Goal: Information Seeking & Learning: Learn about a topic

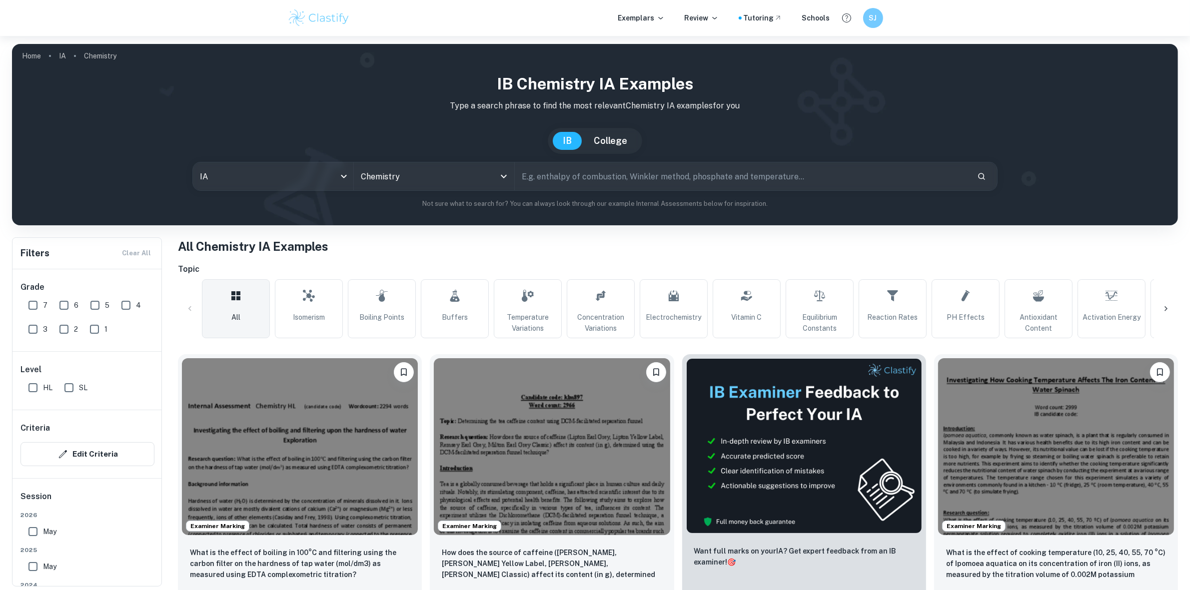
click at [586, 175] on input "text" at bounding box center [742, 176] width 454 height 28
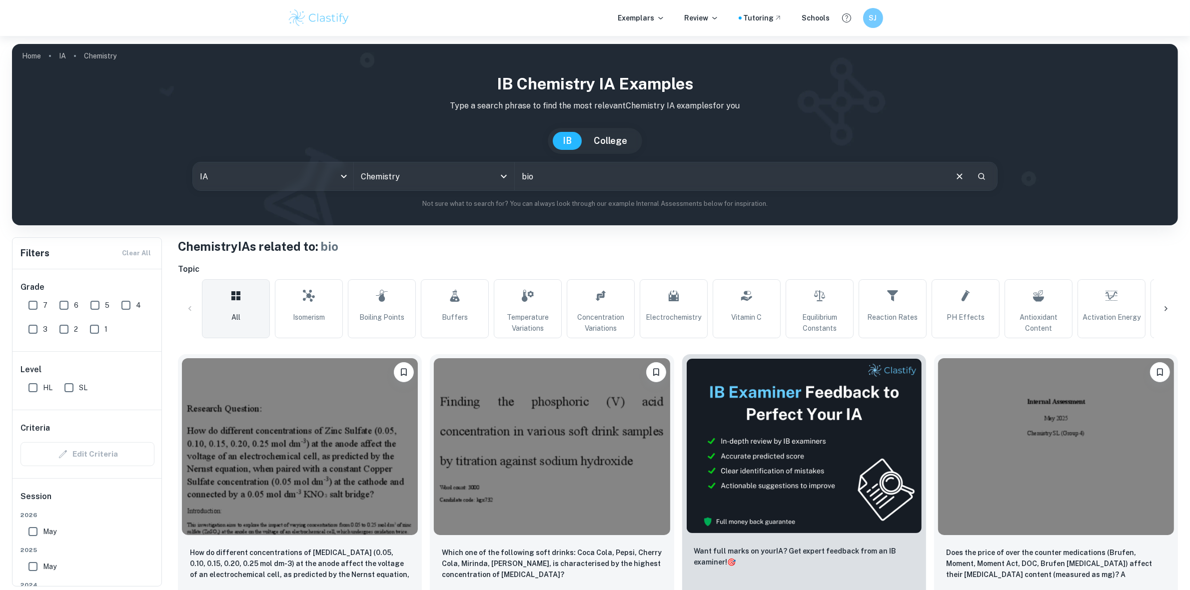
click at [535, 175] on input "bio" at bounding box center [730, 176] width 431 height 28
click at [551, 180] on input "biodiesal" at bounding box center [730, 176] width 431 height 28
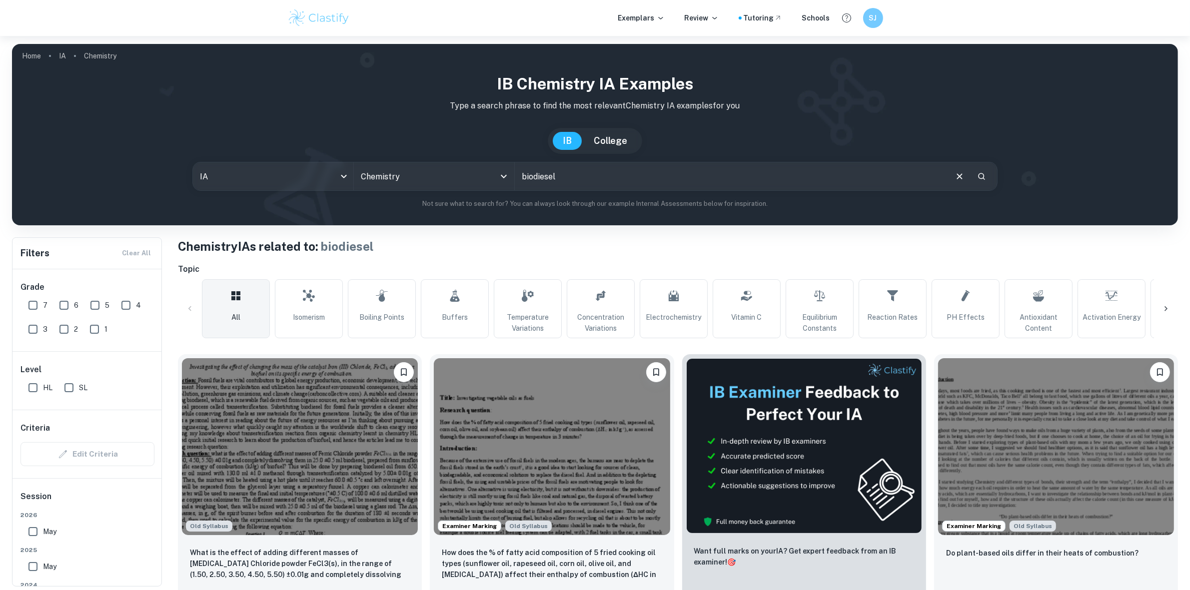
click at [532, 174] on input "biodiesel" at bounding box center [730, 176] width 431 height 28
type input "bio diesel"
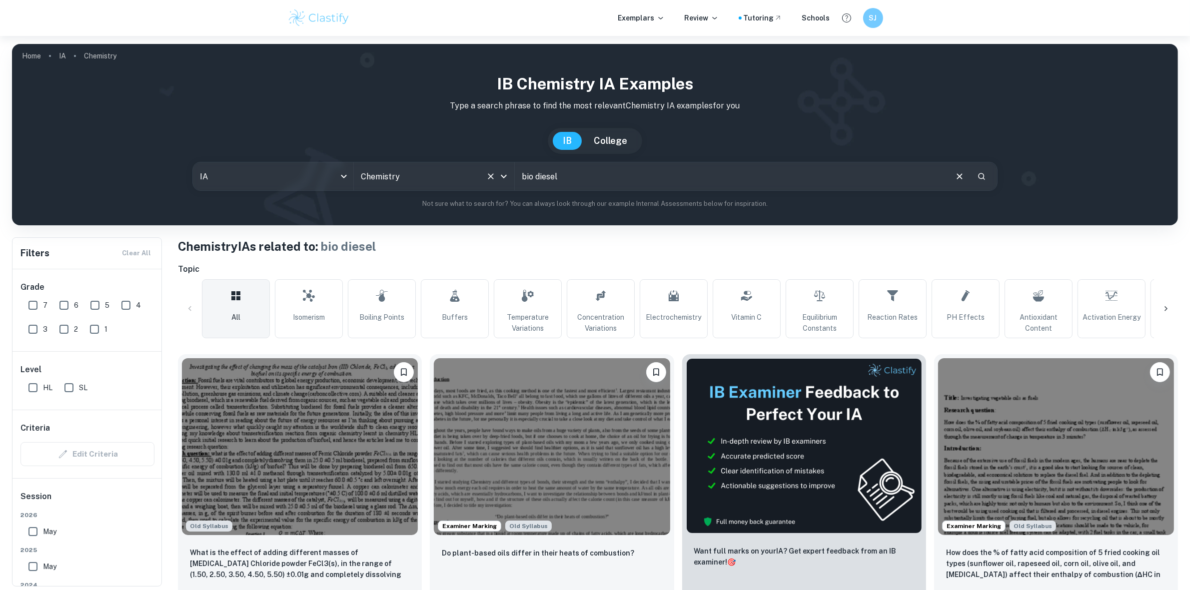
drag, startPoint x: 572, startPoint y: 178, endPoint x: 423, endPoint y: 178, distance: 149.0
click at [423, 178] on div "IA ia All Subjects Chemistry All Subjects bio diesel ​" at bounding box center [594, 176] width 805 height 29
click at [554, 179] on input "text" at bounding box center [730, 176] width 431 height 28
click at [811, 302] on link "Equilibrium Constants" at bounding box center [820, 308] width 68 height 59
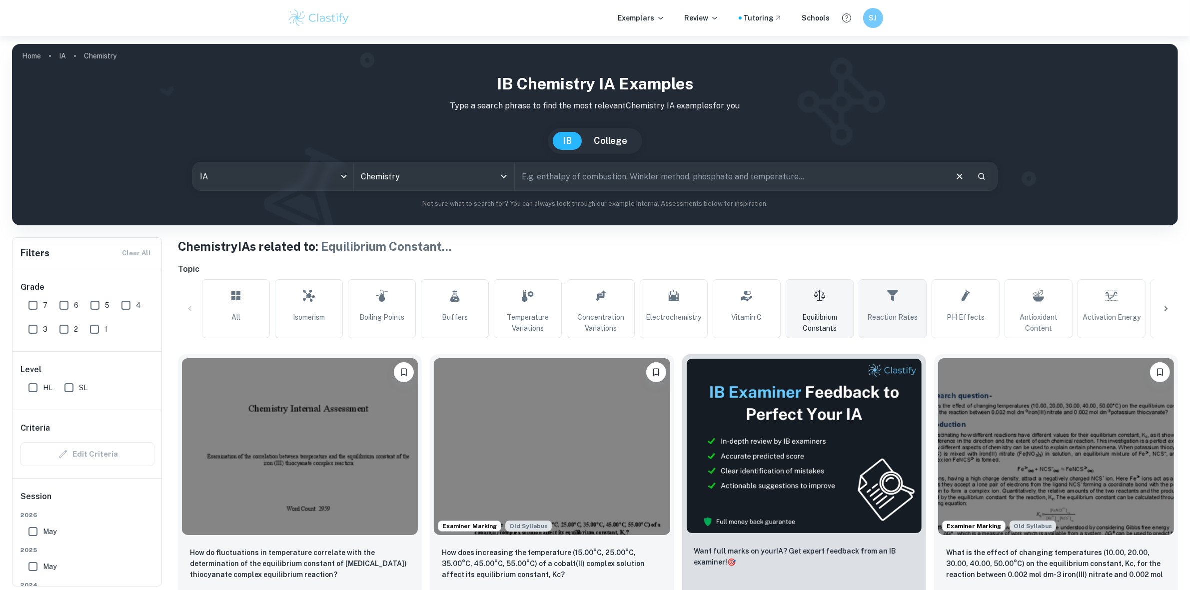
click at [887, 312] on span "Reaction Rates" at bounding box center [893, 317] width 50 height 11
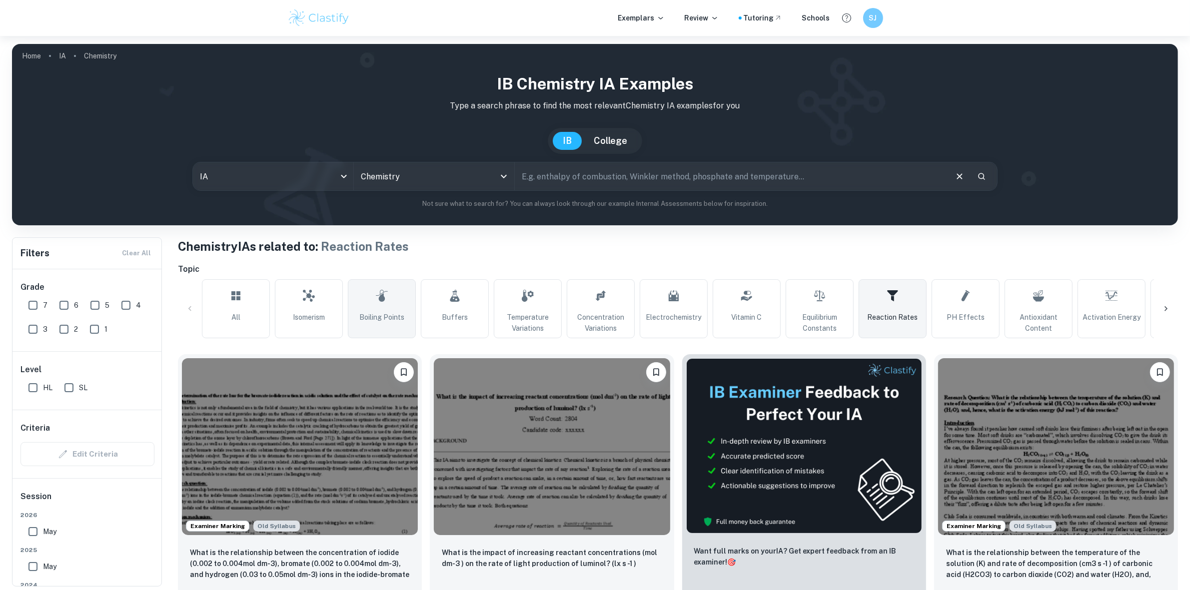
click at [388, 312] on span "Boiling Points" at bounding box center [381, 317] width 45 height 11
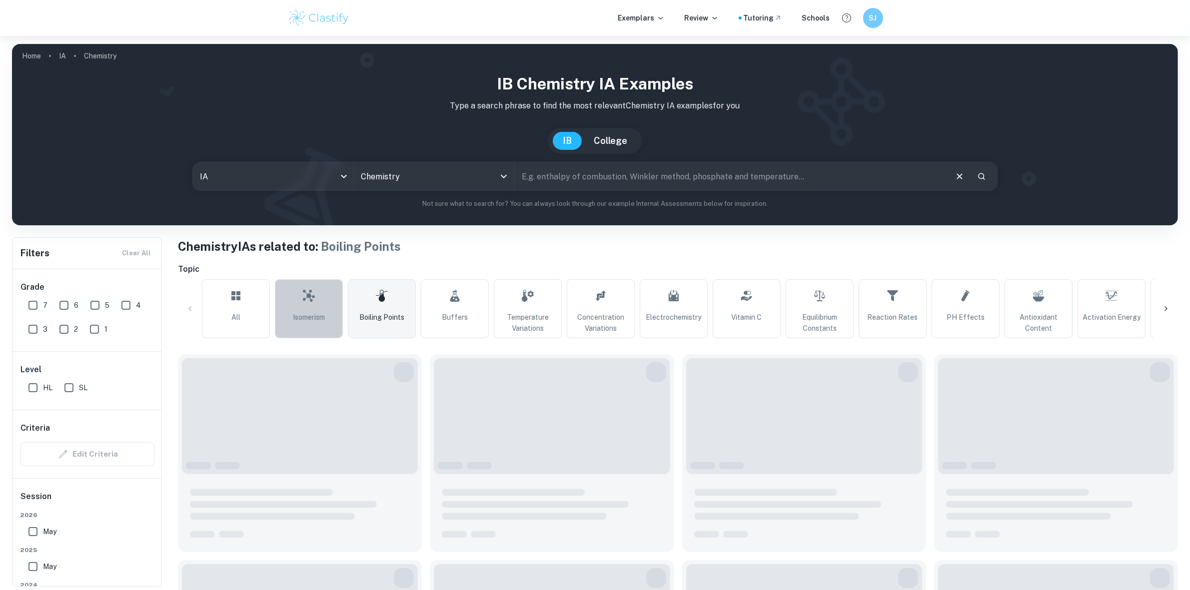
click at [335, 312] on link "Isomerism" at bounding box center [309, 308] width 68 height 59
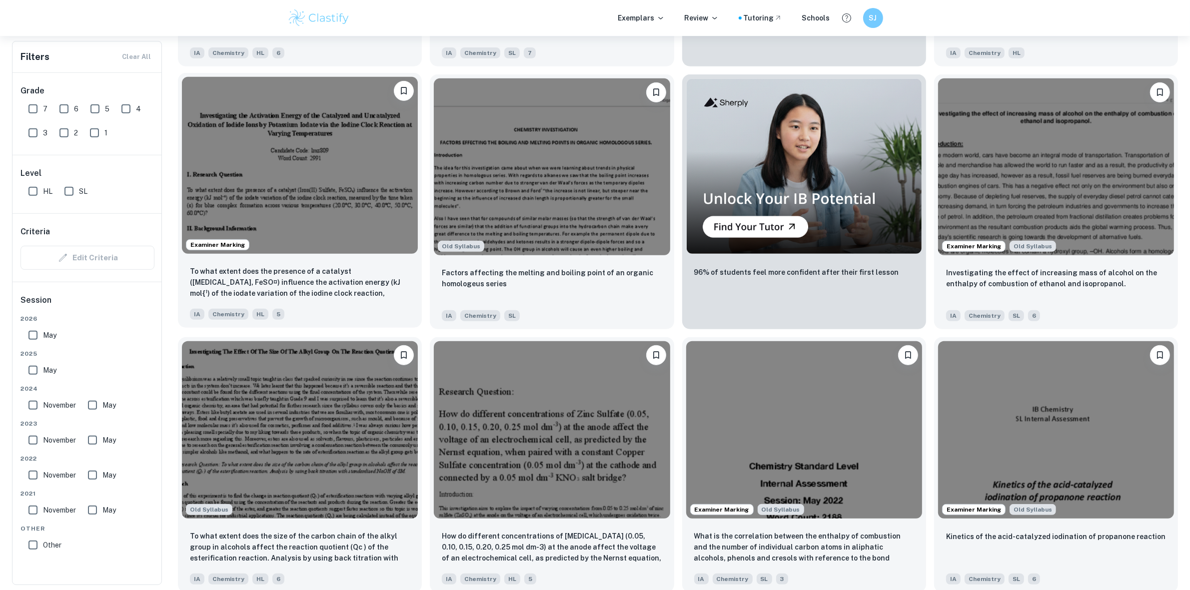
scroll to position [625, 0]
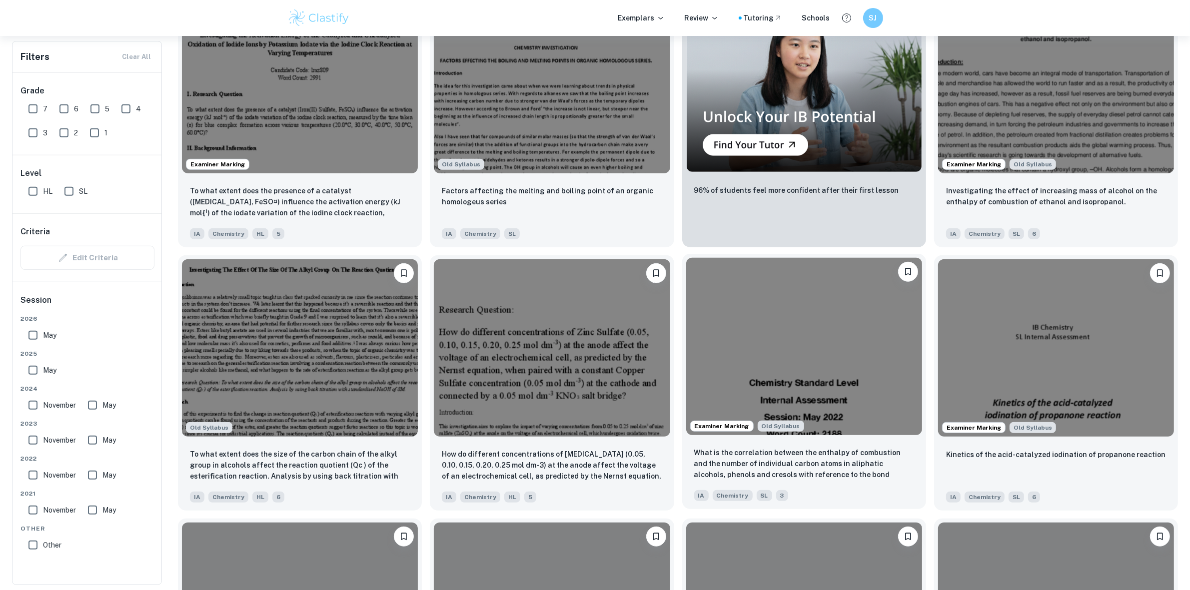
click at [799, 347] on img at bounding box center [804, 346] width 236 height 177
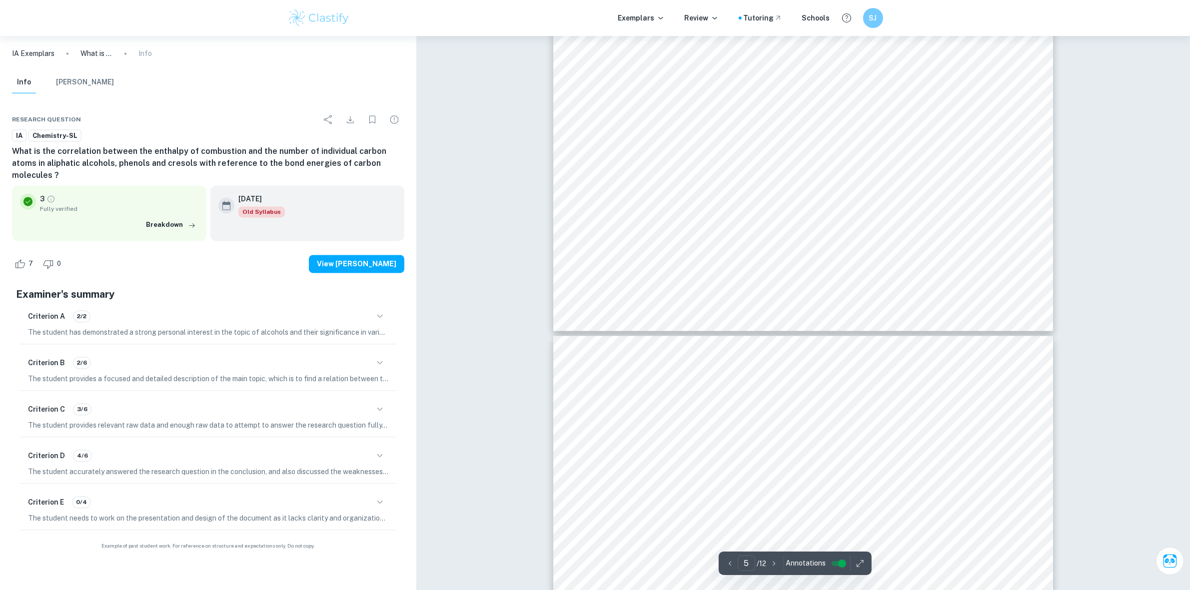
scroll to position [2874, 0]
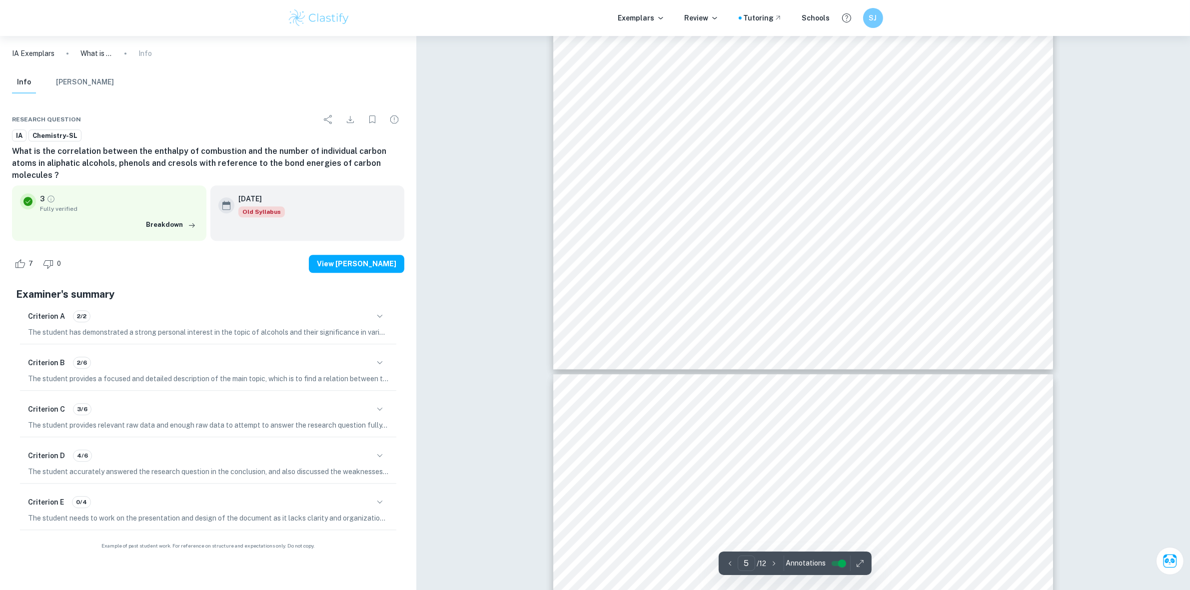
type input "6"
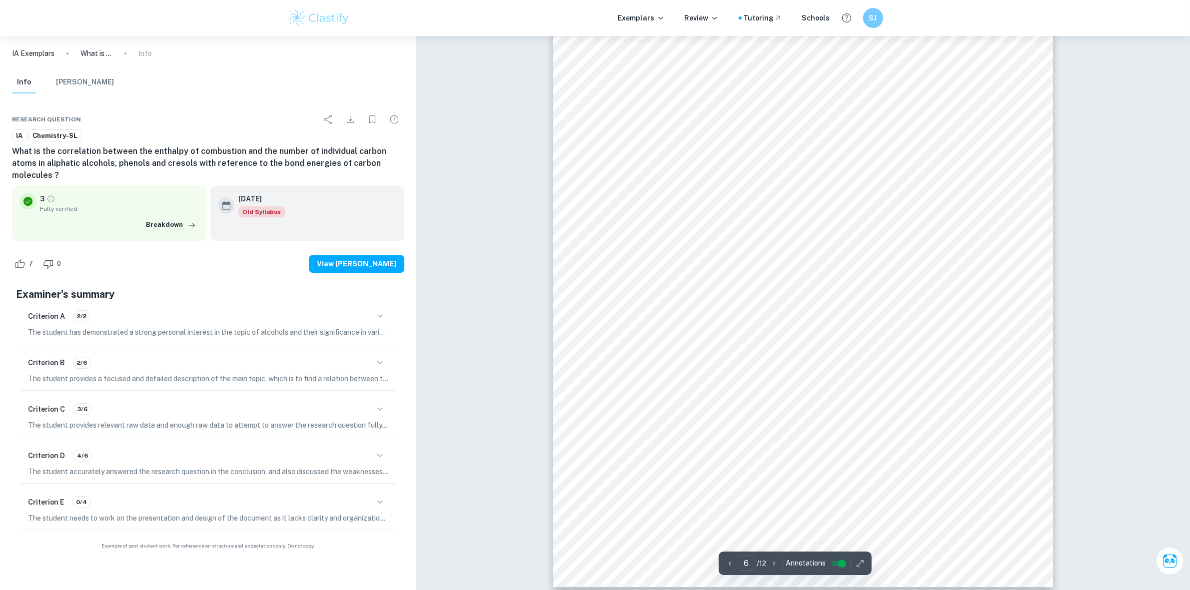
scroll to position [3812, 0]
click at [311, 354] on div "Criterion B 2/6" at bounding box center [208, 362] width 360 height 17
click at [383, 354] on button "button" at bounding box center [379, 362] width 17 height 17
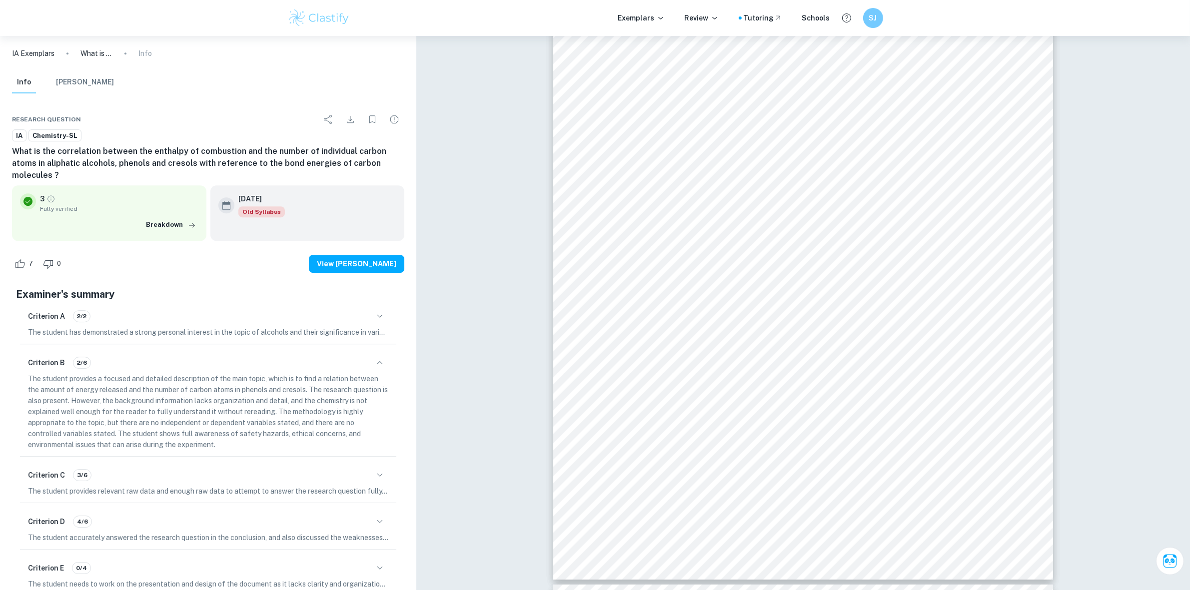
click at [258, 486] on p "The student provides relevant raw data and enough raw data to attempt to answer…" at bounding box center [208, 491] width 360 height 11
click at [385, 467] on button "button" at bounding box center [379, 475] width 17 height 17
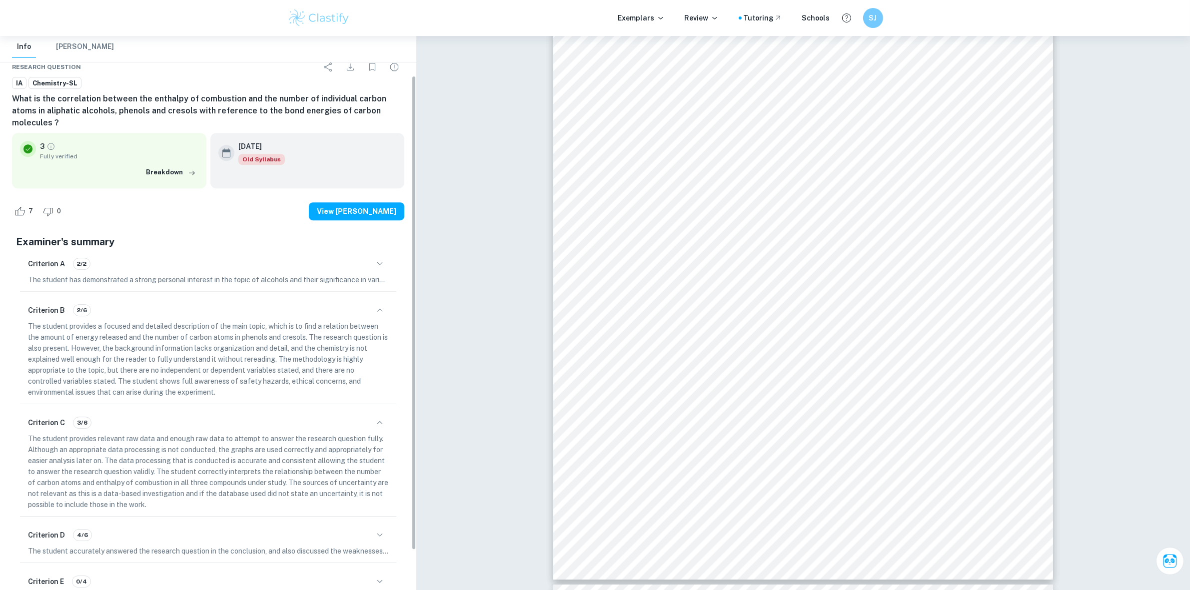
scroll to position [63, 0]
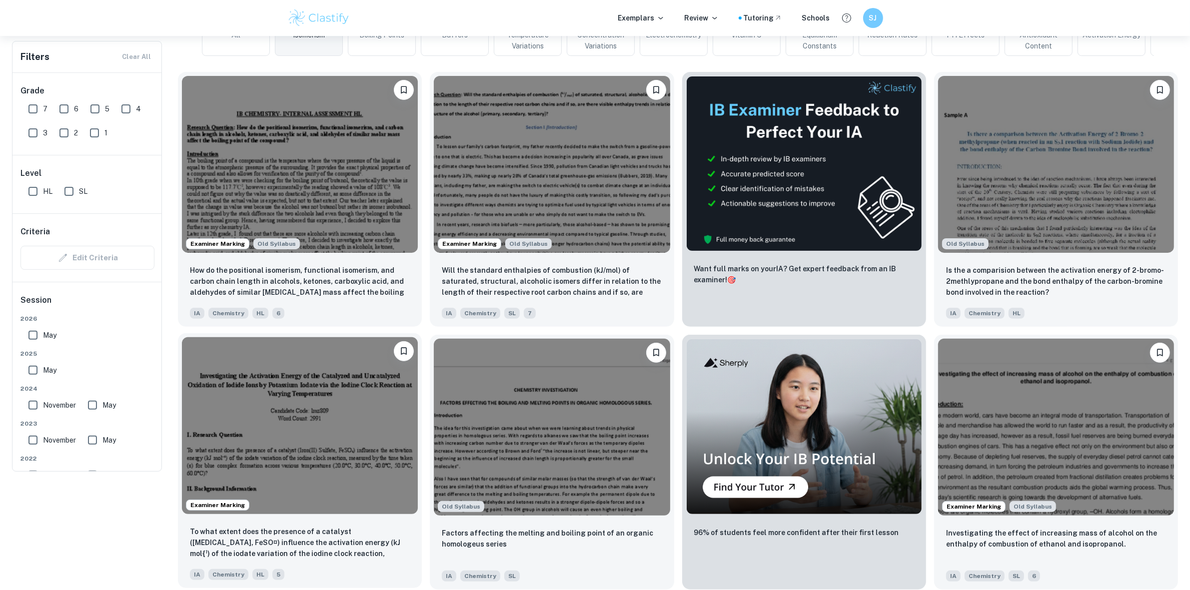
scroll to position [62, 0]
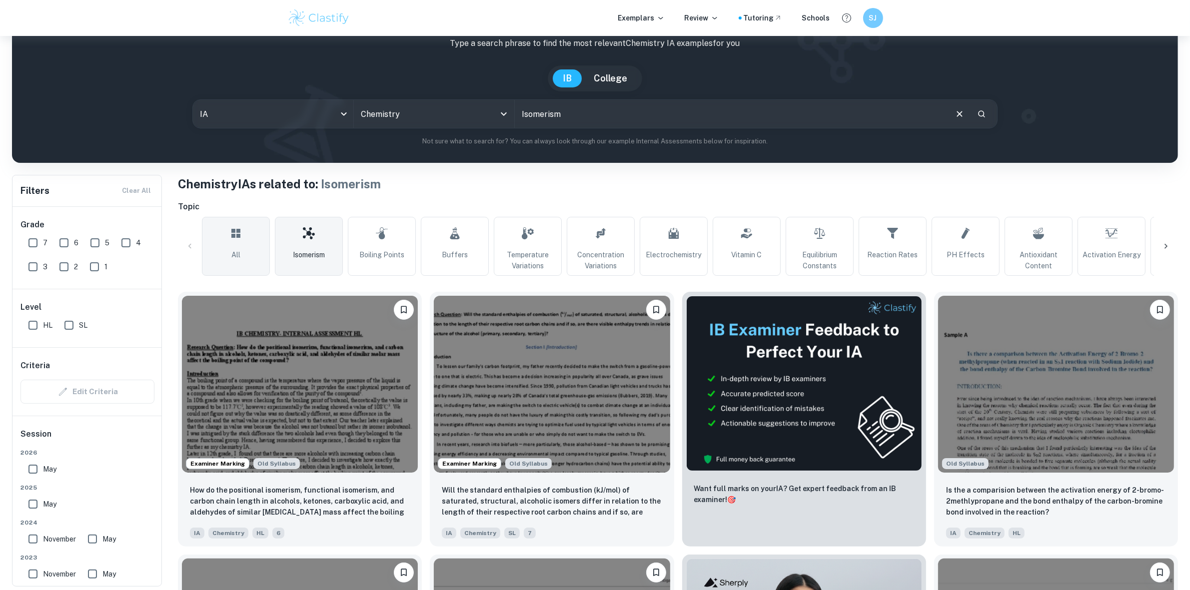
click at [234, 262] on link "All" at bounding box center [236, 246] width 68 height 59
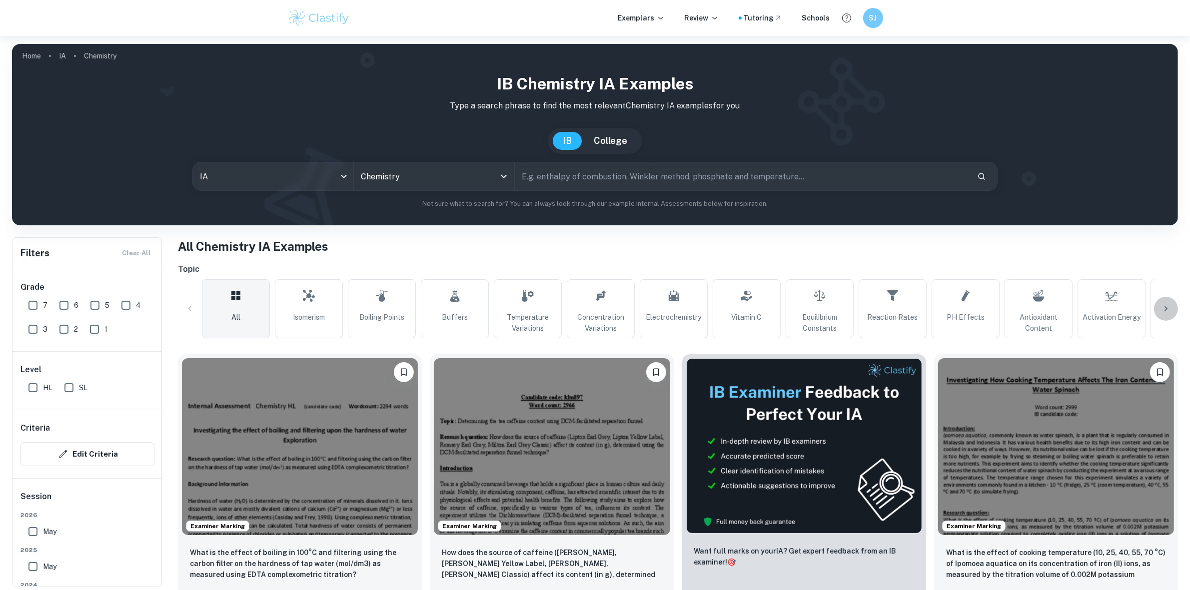
click at [1170, 306] on icon at bounding box center [1166, 309] width 10 height 10
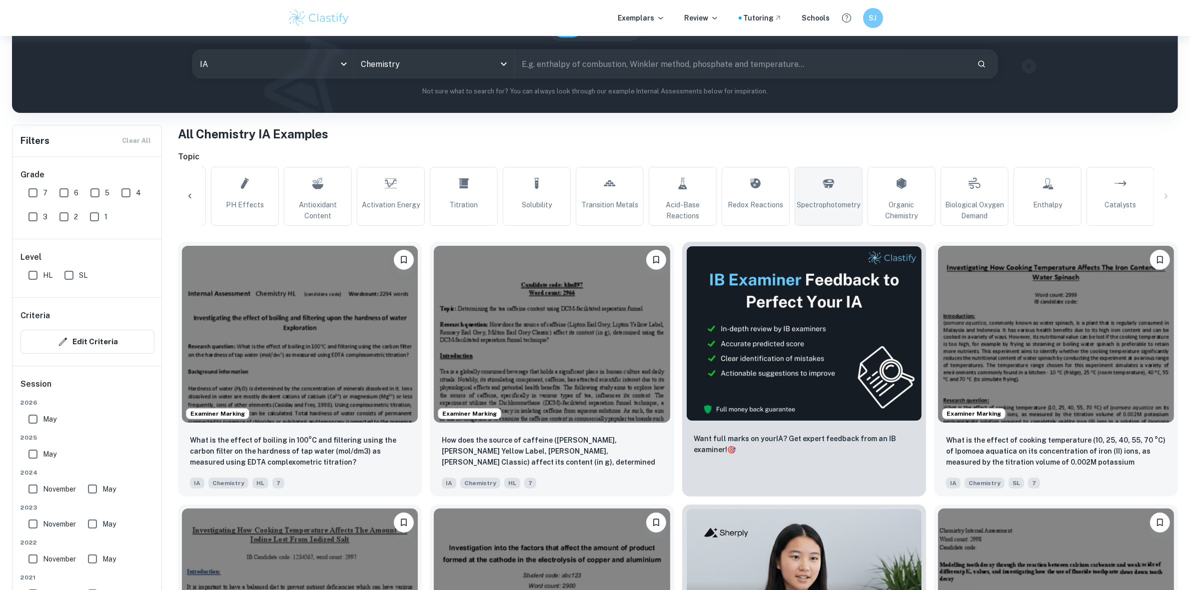
scroll to position [125, 0]
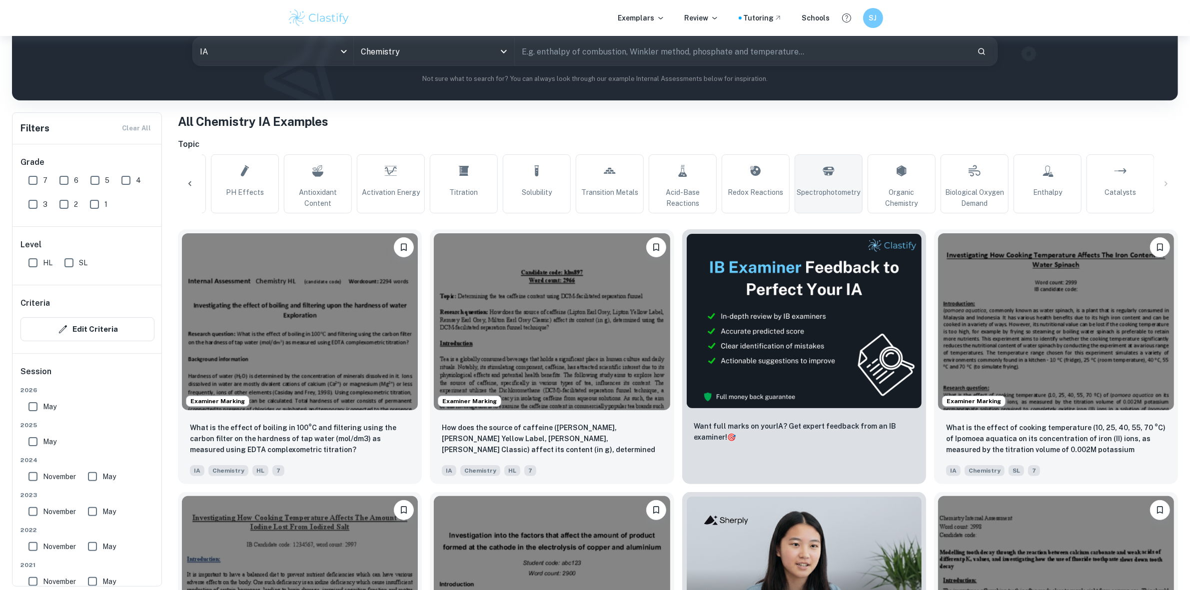
click at [830, 195] on span "Spectrophotometry" at bounding box center [828, 192] width 63 height 11
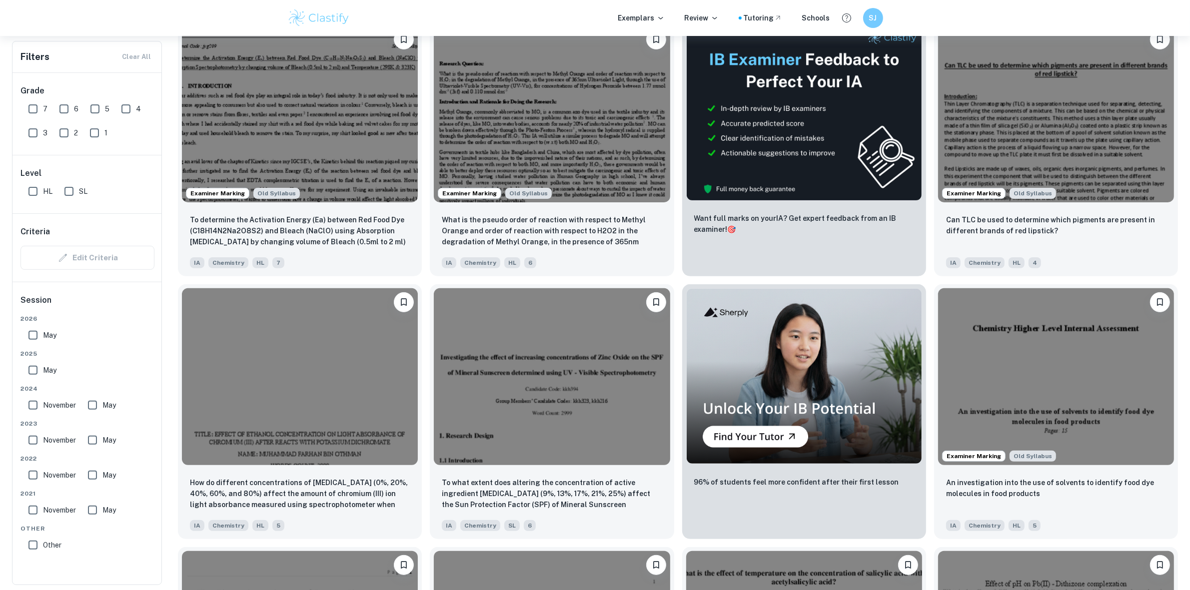
scroll to position [62, 0]
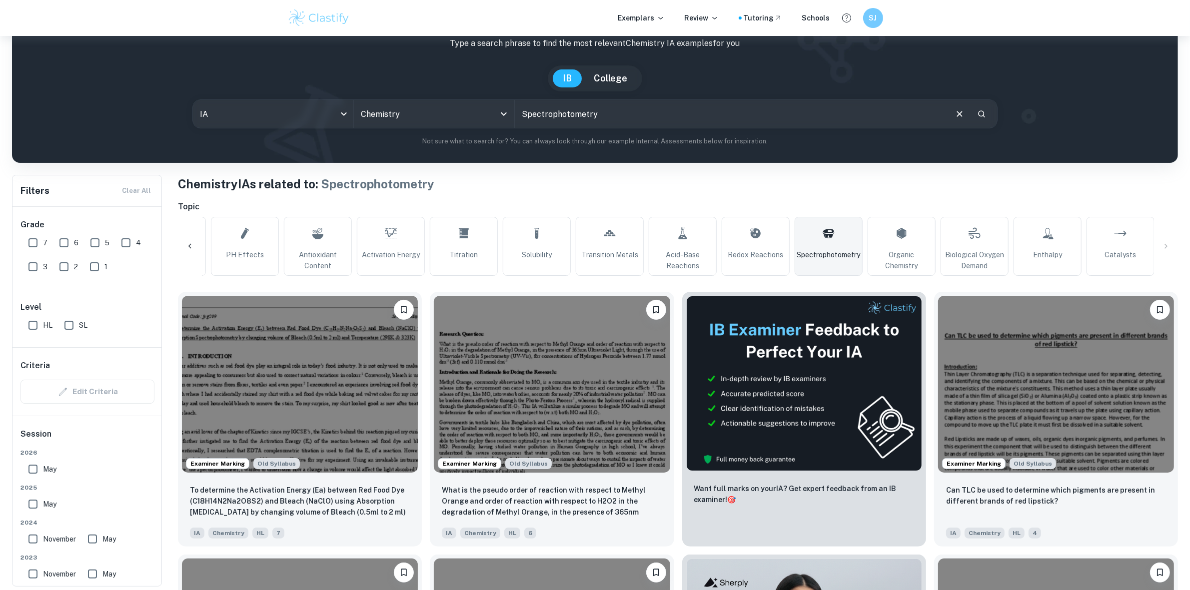
click at [1161, 236] on div "All Isomerism Boiling Points Buffers Temperature Variations Concentration Varia…" at bounding box center [678, 246] width 1000 height 59
click at [1170, 246] on div "All Isomerism Boiling Points Buffers Temperature Variations Concentration Varia…" at bounding box center [678, 246] width 1000 height 59
click at [901, 246] on link "Organic Chemistry" at bounding box center [902, 246] width 68 height 59
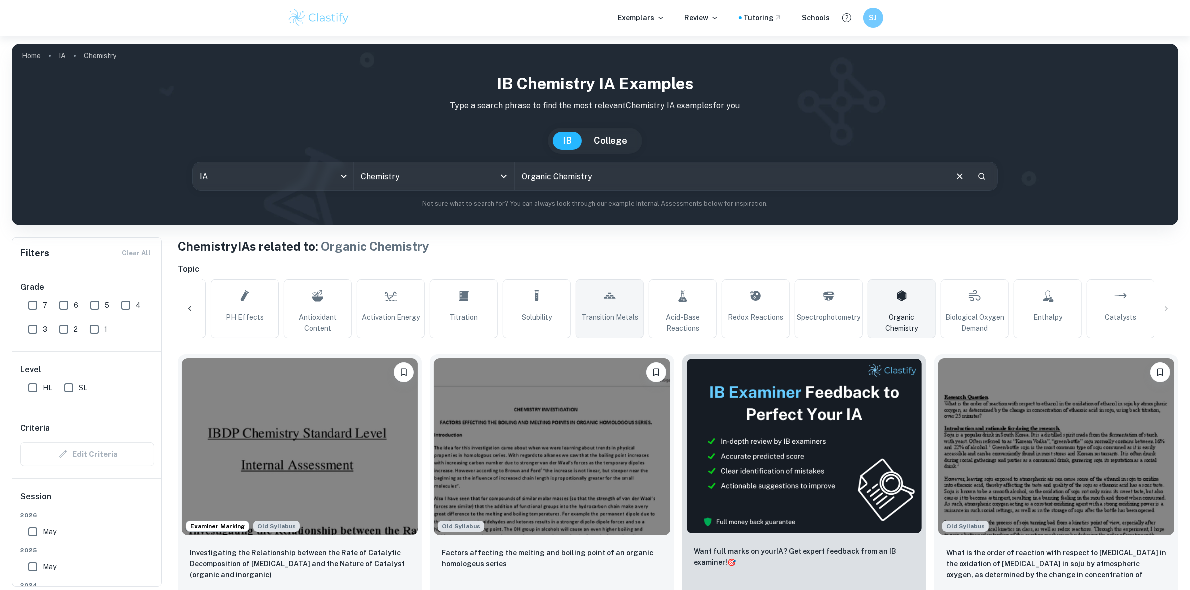
click at [598, 309] on link "Transition Metals" at bounding box center [610, 308] width 68 height 59
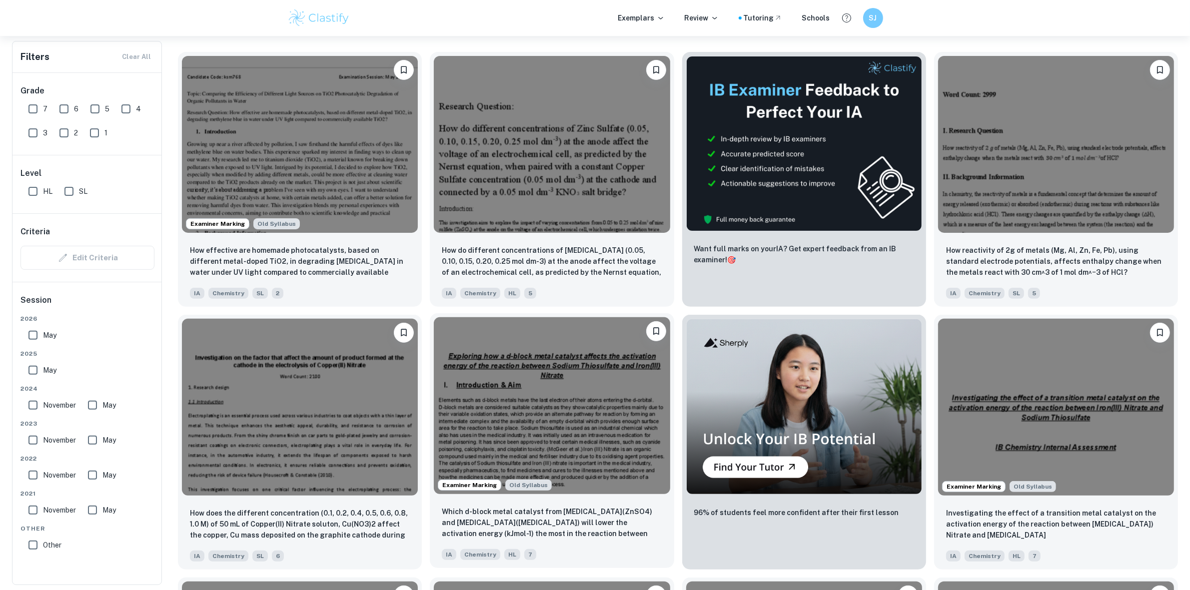
scroll to position [62, 0]
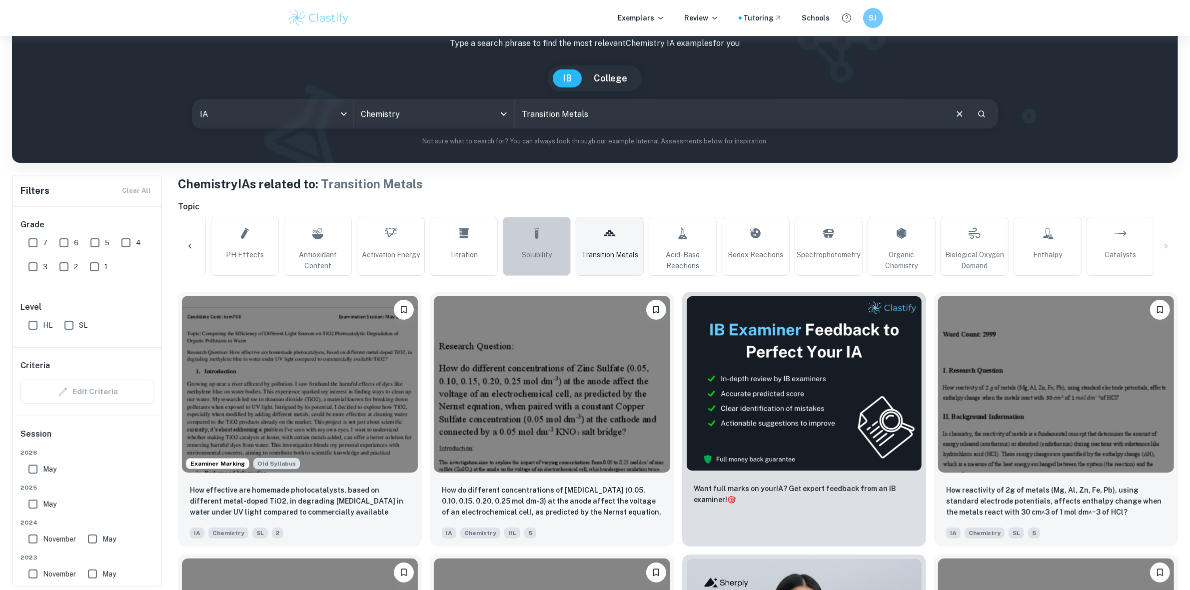
click at [519, 228] on link "Solubility" at bounding box center [537, 246] width 68 height 59
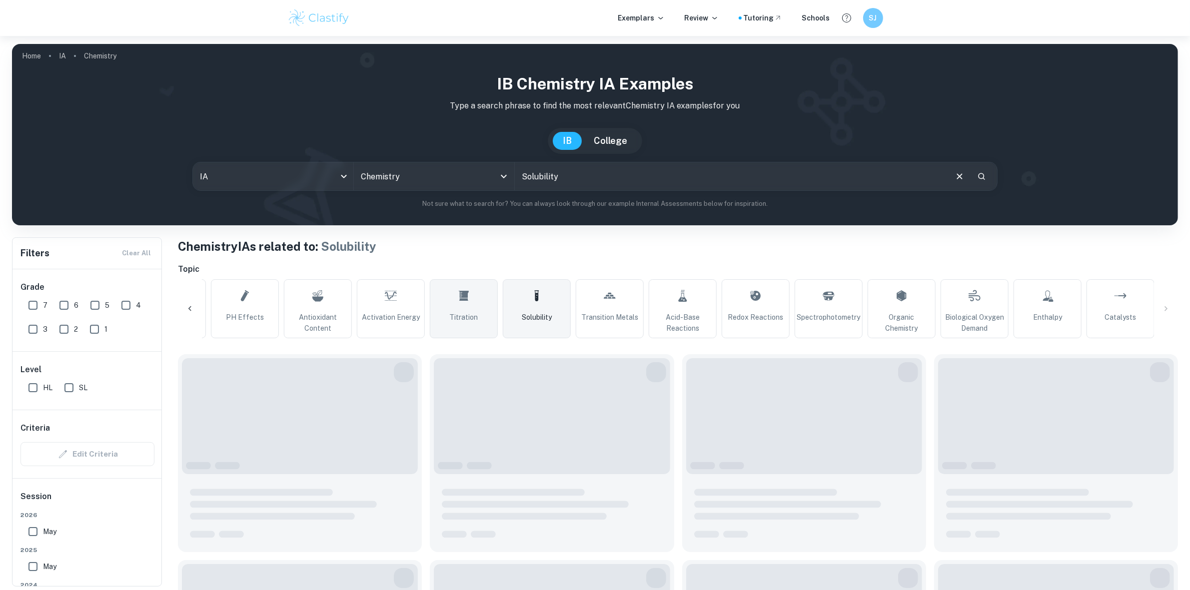
click at [462, 293] on icon at bounding box center [464, 296] width 10 height 10
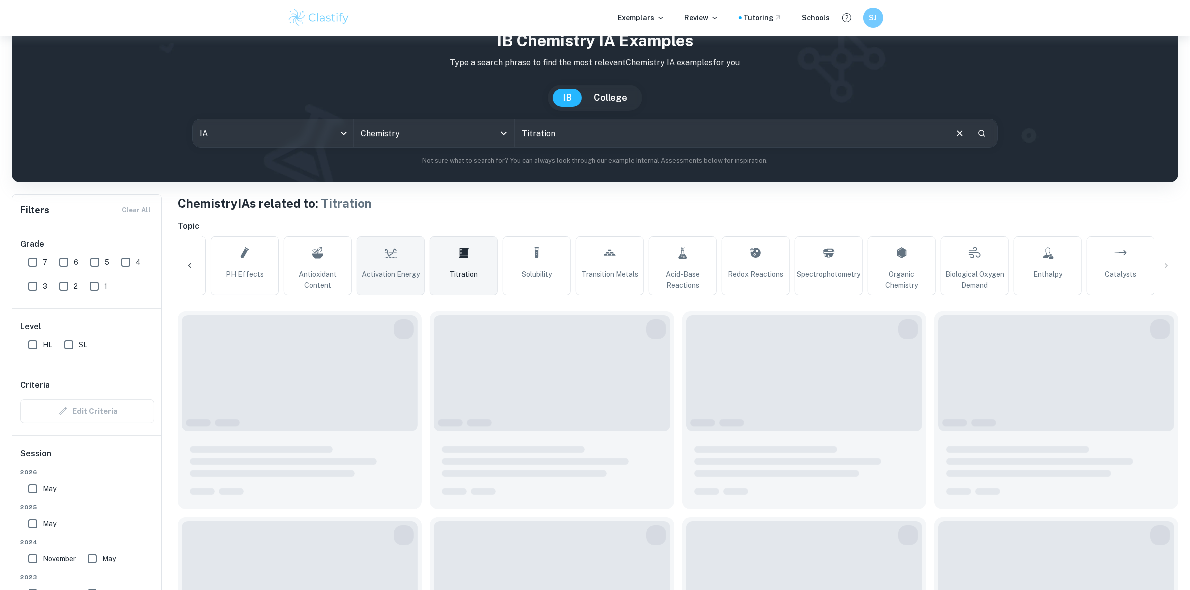
scroll to position [62, 0]
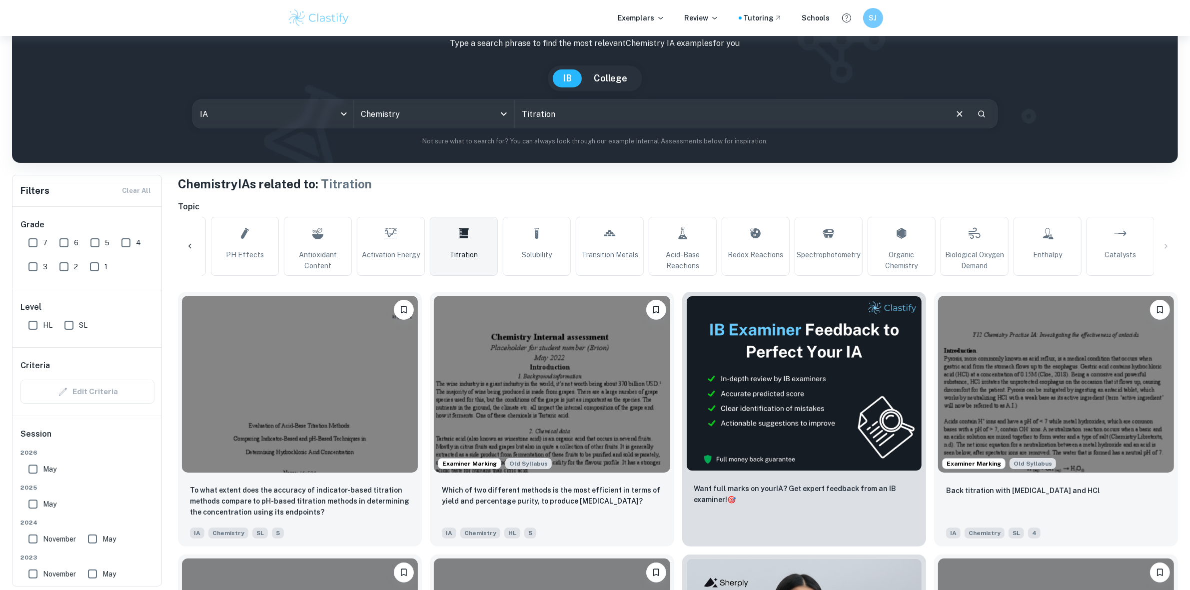
click at [189, 242] on icon at bounding box center [190, 246] width 10 height 10
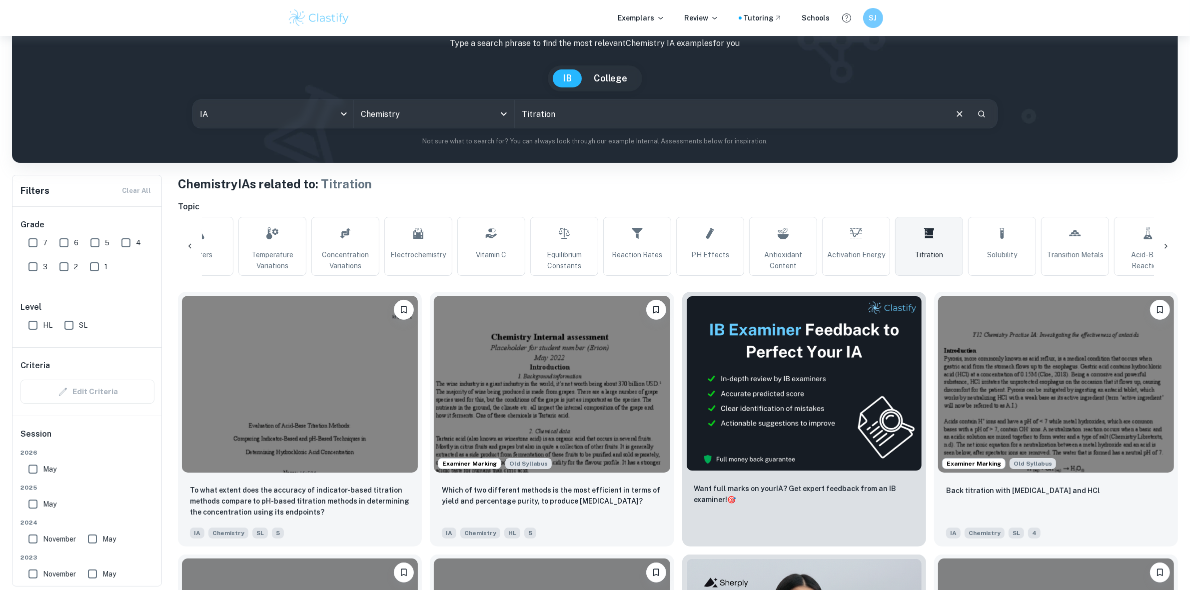
scroll to position [0, 0]
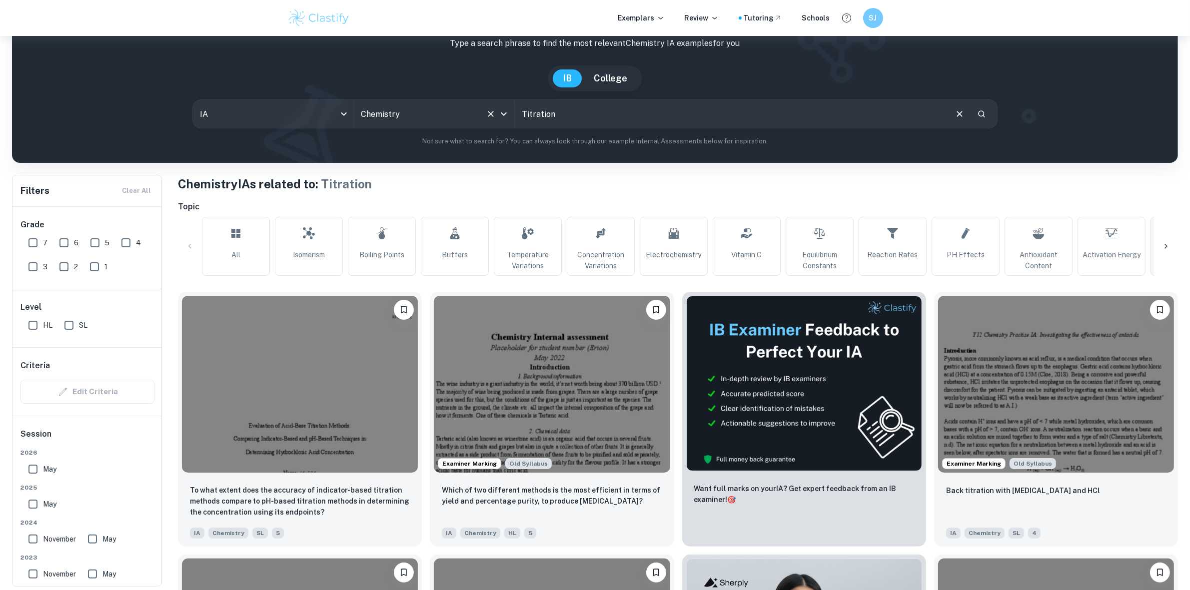
drag, startPoint x: 626, startPoint y: 109, endPoint x: 488, endPoint y: 114, distance: 138.1
click at [488, 114] on div "IA ia All Subjects Chemistry All Subjects Titration ​" at bounding box center [594, 113] width 805 height 29
click at [540, 111] on input "nucleophylic su" at bounding box center [730, 114] width 431 height 28
drag, startPoint x: 540, startPoint y: 111, endPoint x: 600, endPoint y: 100, distance: 61.0
click at [600, 100] on input "nucleophylic su" at bounding box center [730, 114] width 431 height 28
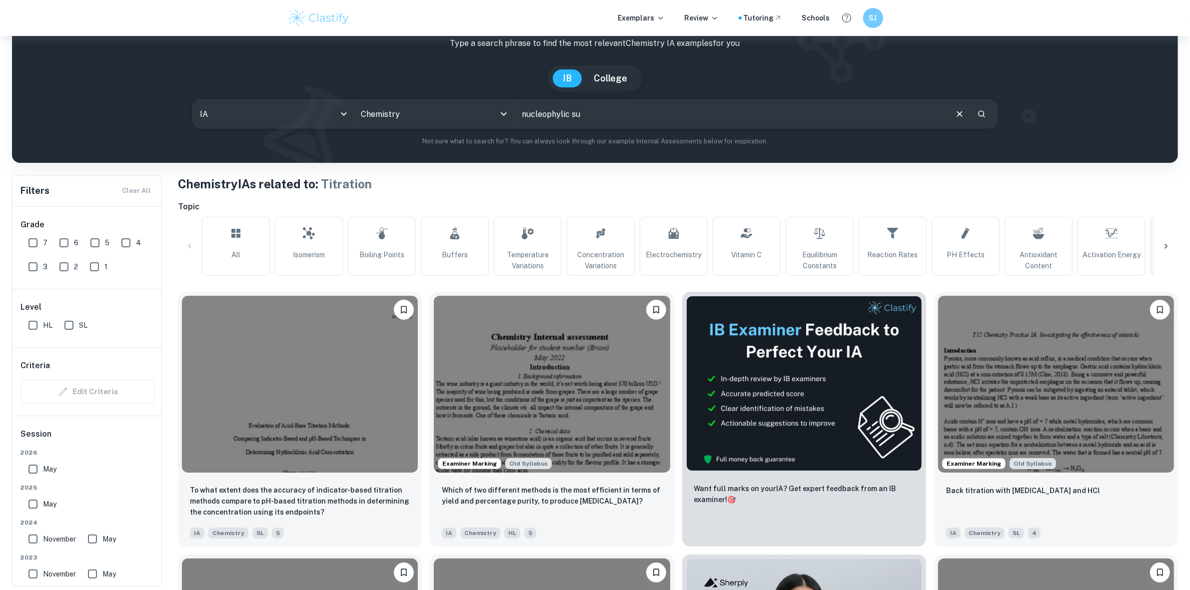
click at [535, 117] on input "nucleophylic su" at bounding box center [730, 114] width 431 height 28
click at [546, 116] on input "nucleophylic su" at bounding box center [730, 114] width 431 height 28
click at [588, 115] on input "nucleophilic su" at bounding box center [730, 114] width 431 height 28
type input "nucleophilic substitution"
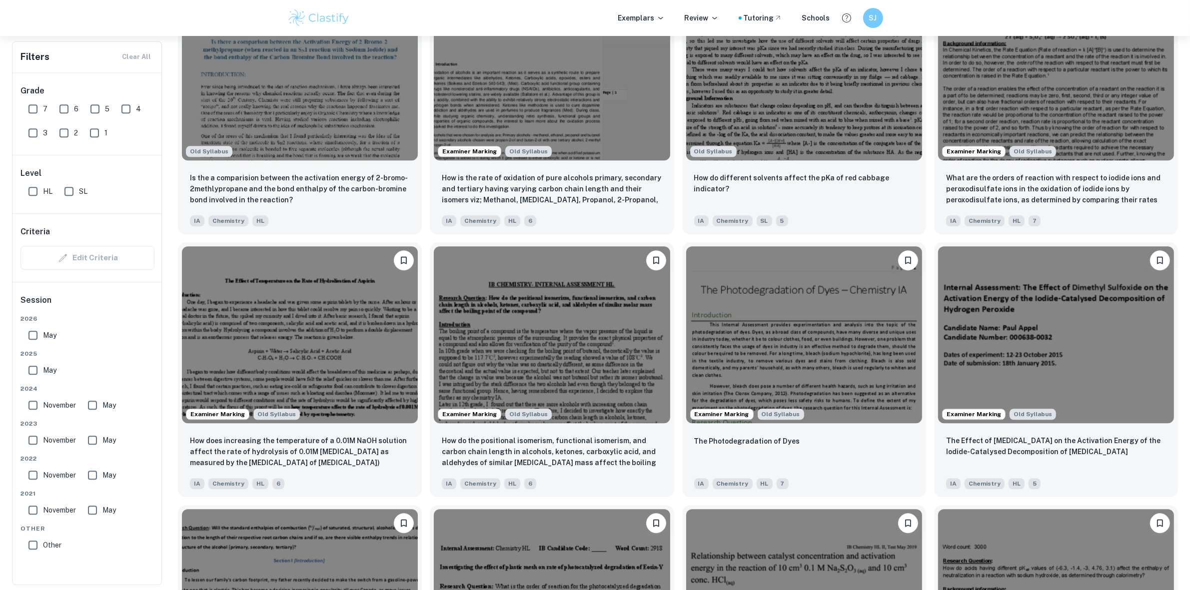
scroll to position [2999, 0]
